Goal: Book appointment/travel/reservation

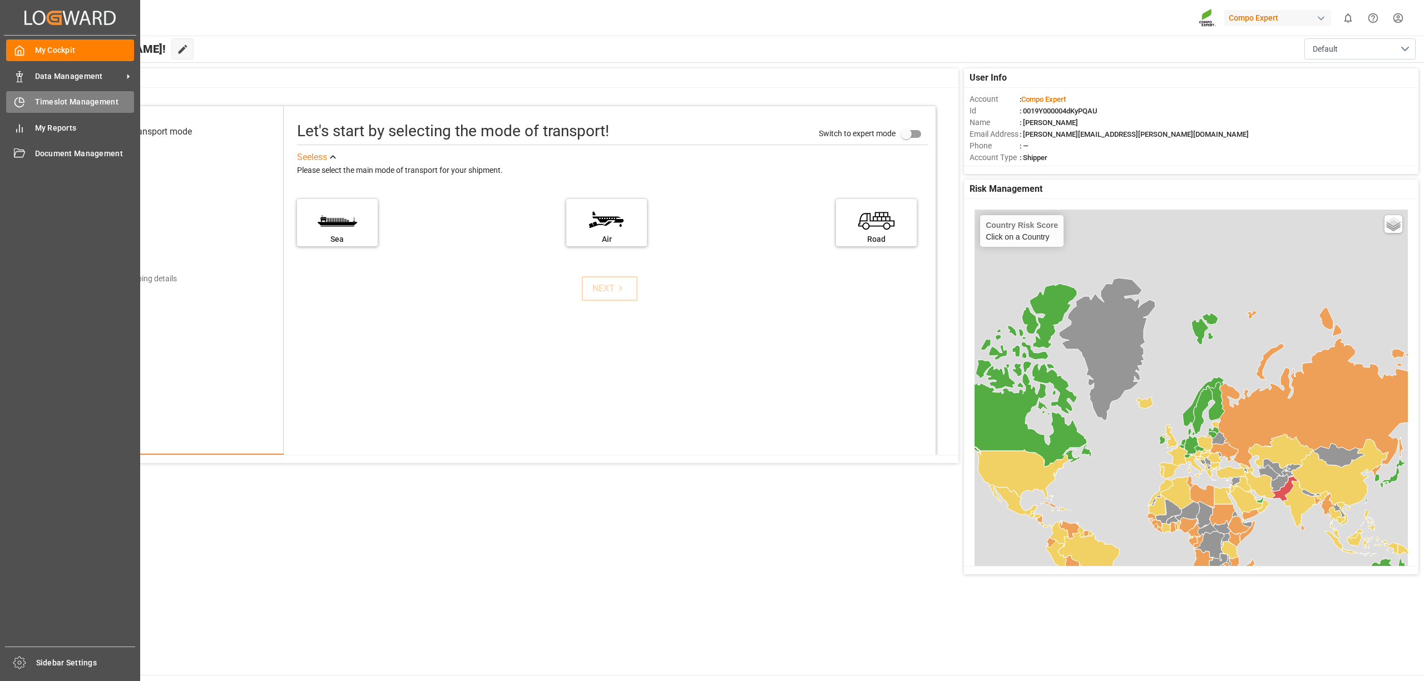
click at [7, 98] on div at bounding box center [15, 102] width 19 height 12
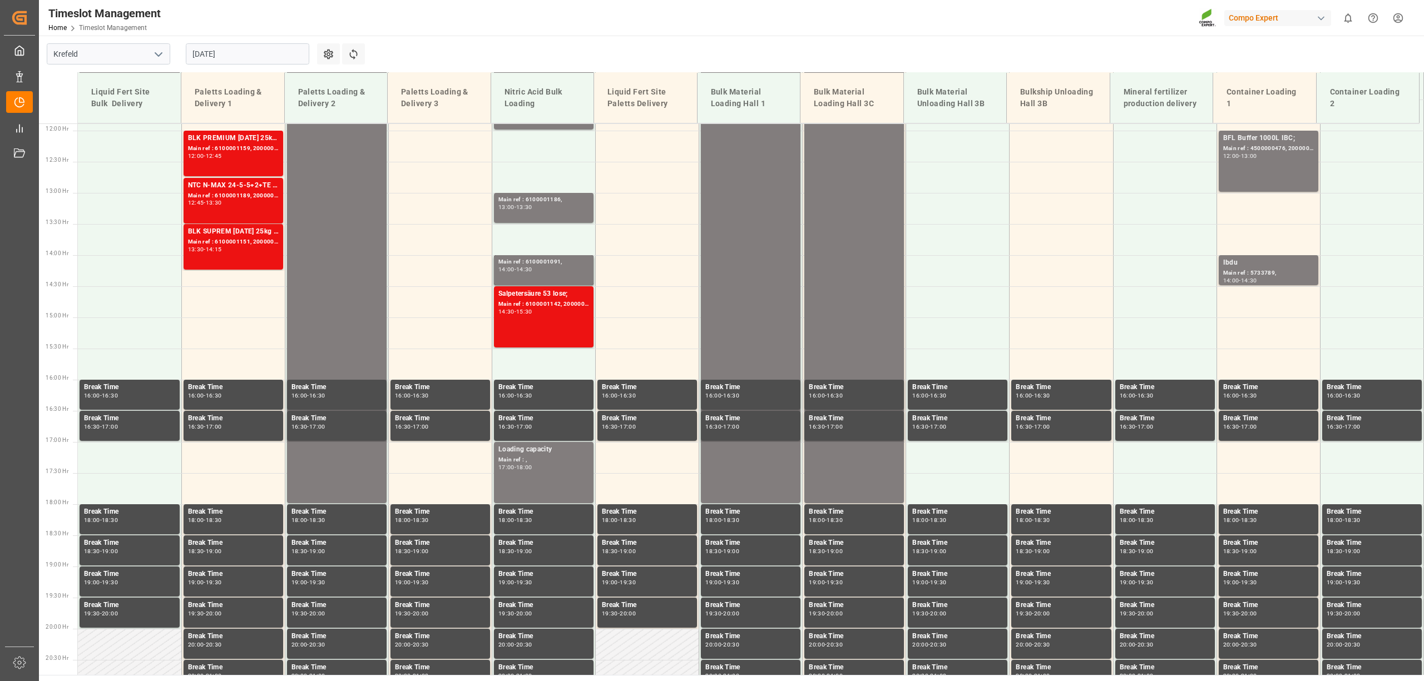
scroll to position [753, 0]
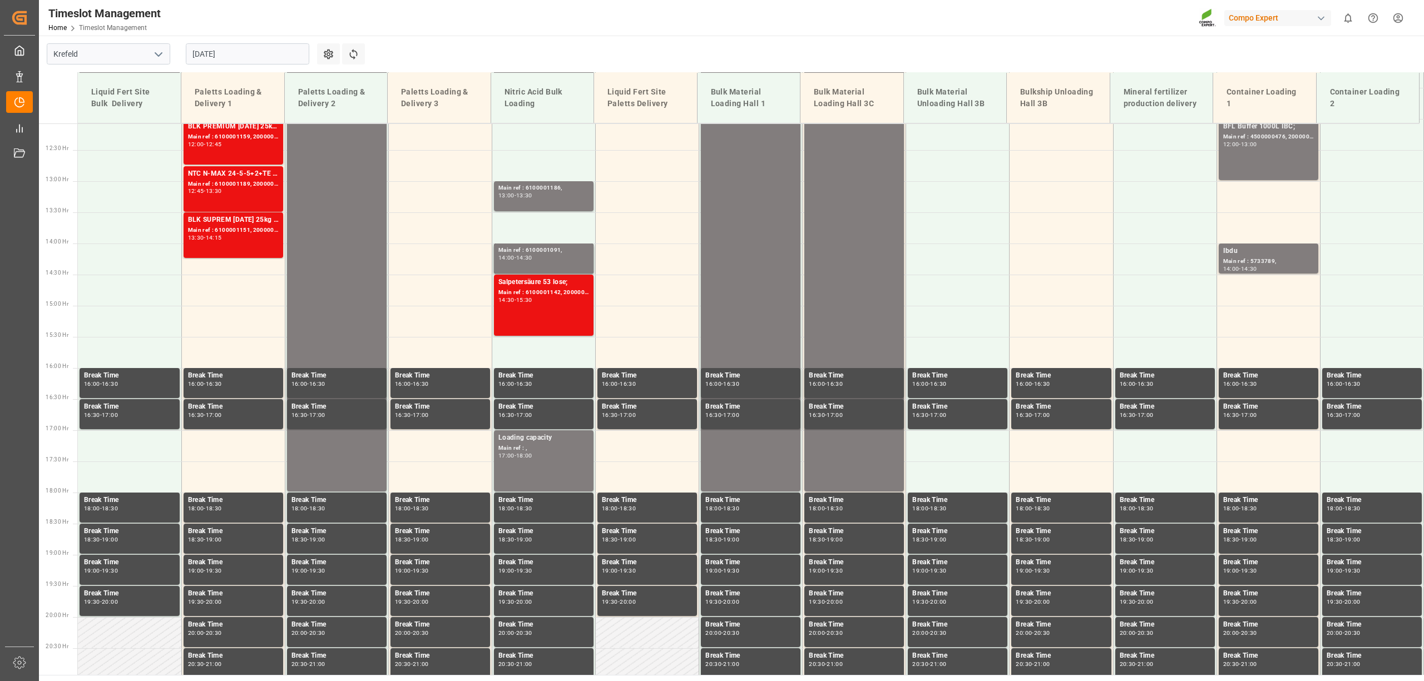
click at [275, 59] on input "[DATE]" at bounding box center [247, 53] width 123 height 21
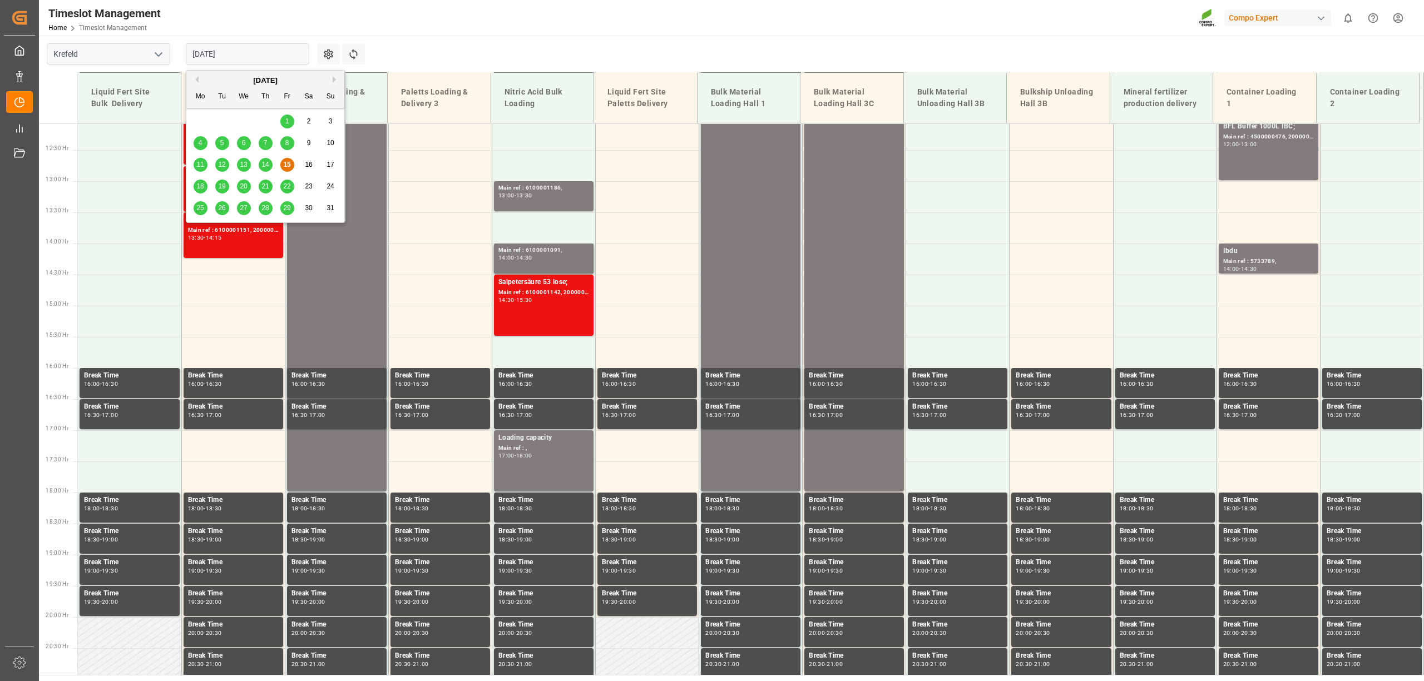
click at [194, 187] on div "18" at bounding box center [201, 186] width 14 height 13
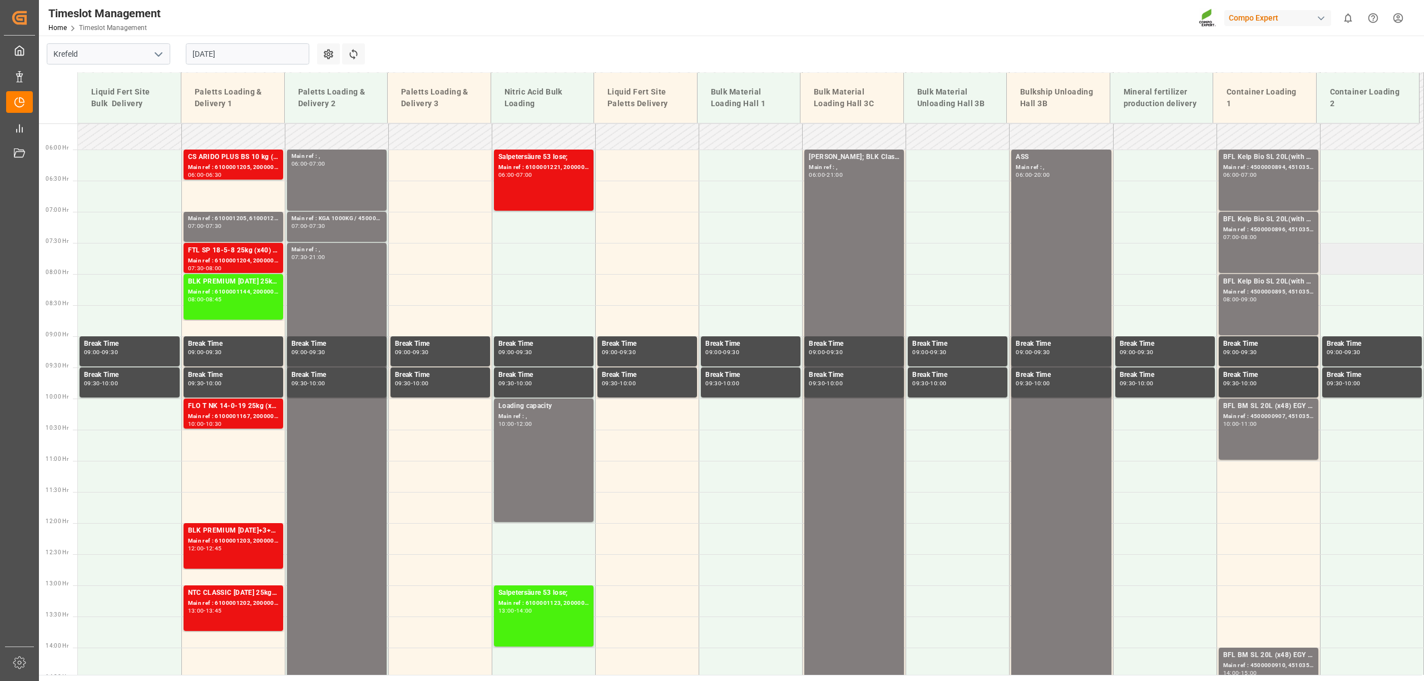
scroll to position [382, 0]
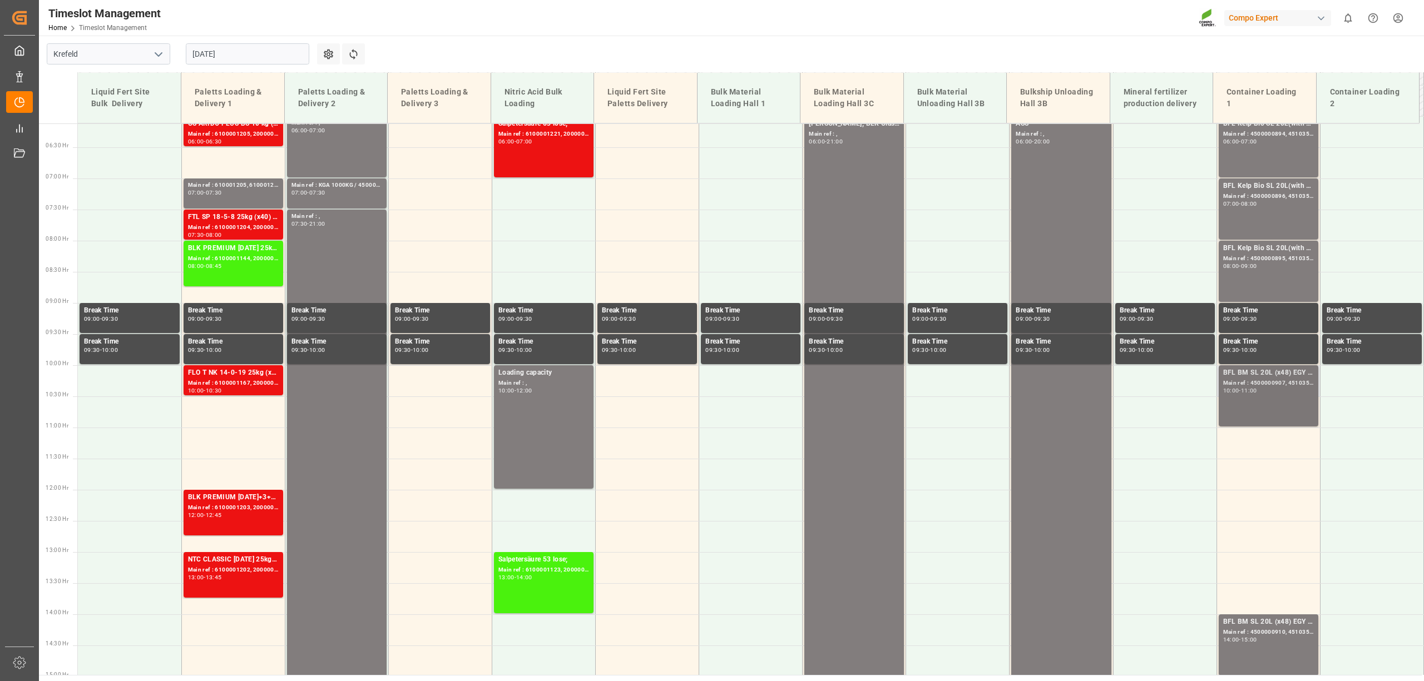
click at [1265, 396] on div "BFL BM SL 20L (x48) EGY MTO; Main ref : 4500000907, 4510356184; 10:00 - 11:00" at bounding box center [1268, 396] width 91 height 57
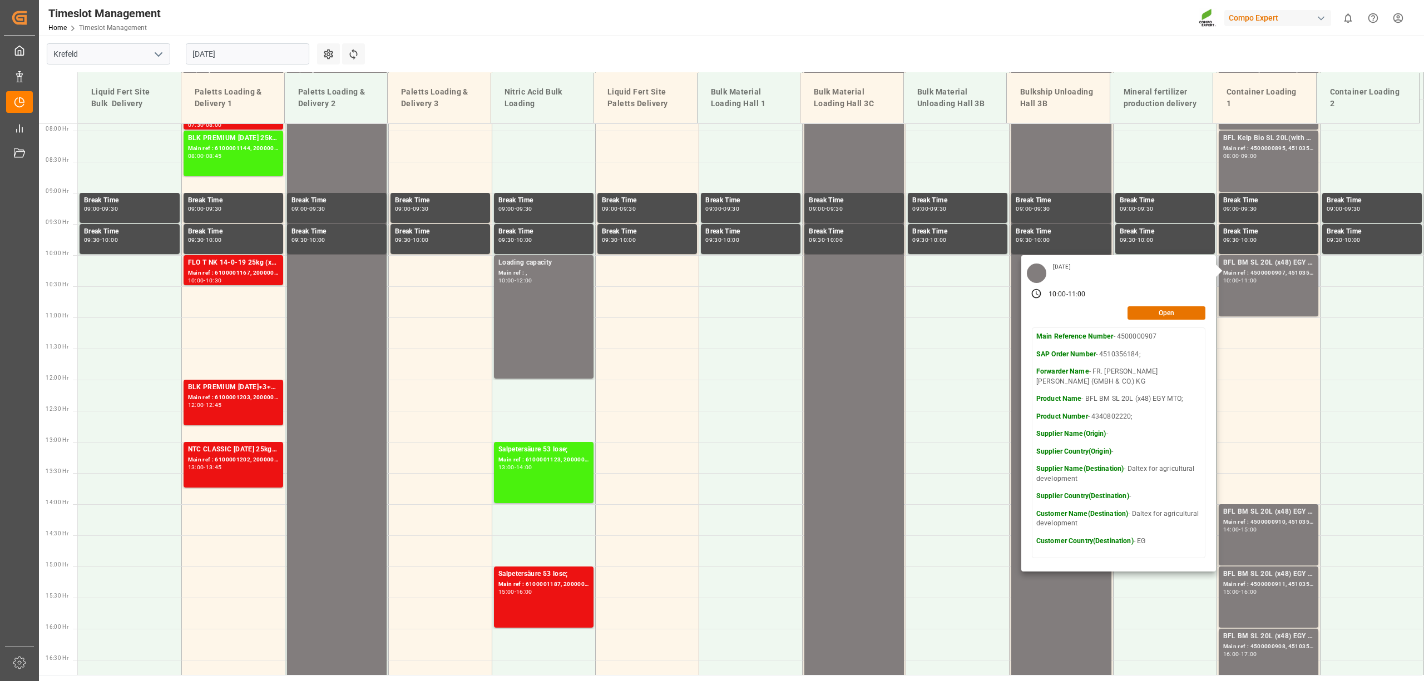
scroll to position [530, 0]
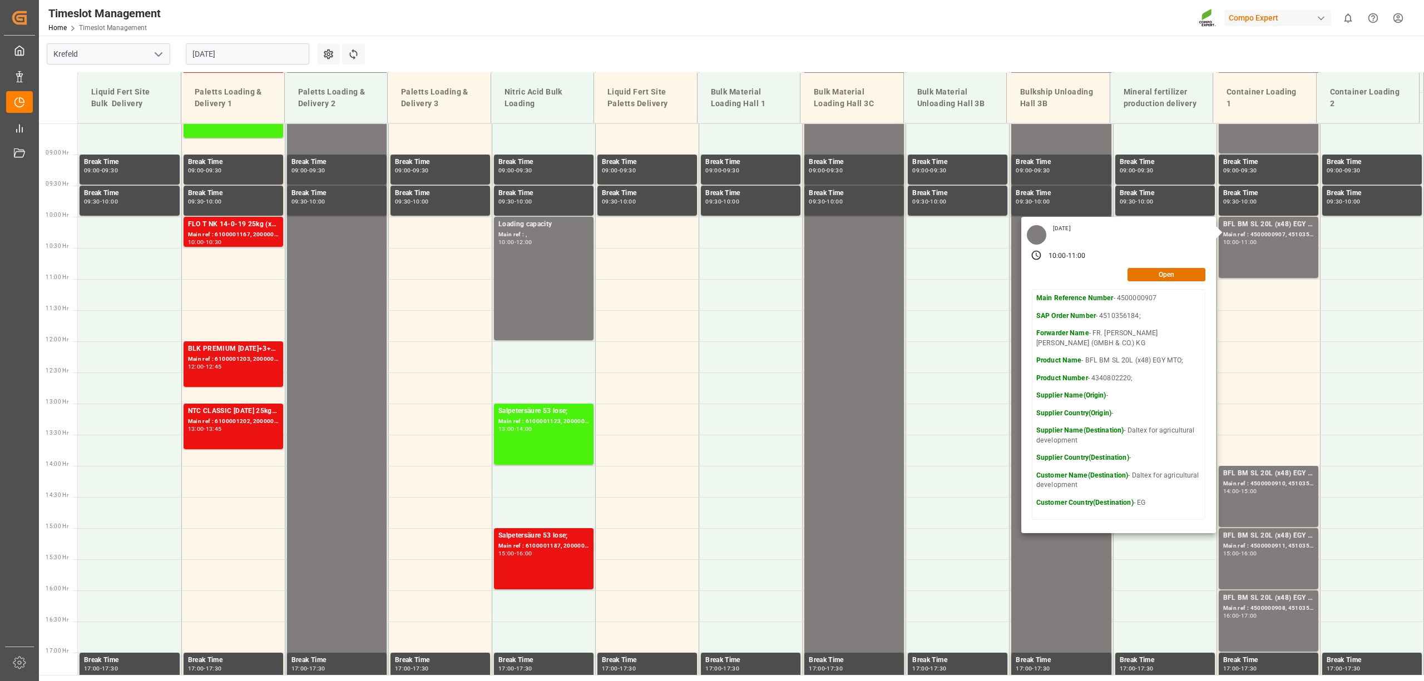
click at [1165, 39] on main "[GEOGRAPHIC_DATA] [DATE] Settings Refresh Time Slots Liquid Fert Site Bulk Deli…" at bounding box center [730, 356] width 1383 height 640
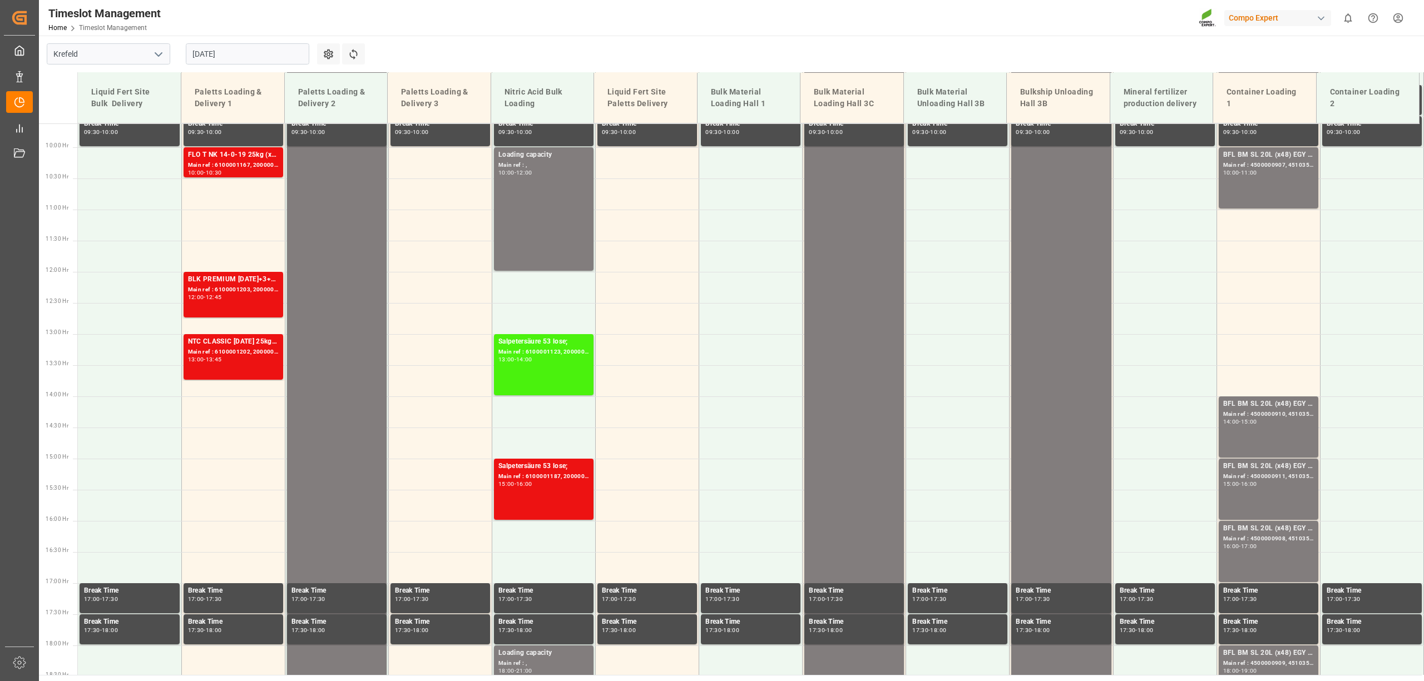
scroll to position [604, 0]
